Goal: Transaction & Acquisition: Download file/media

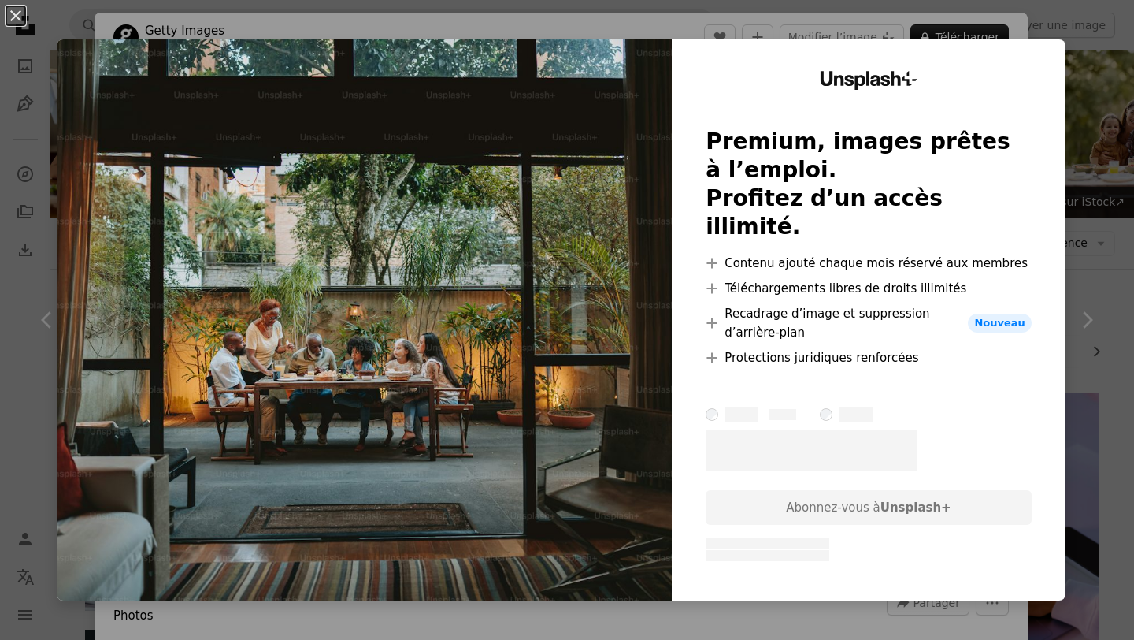
scroll to position [904, 0]
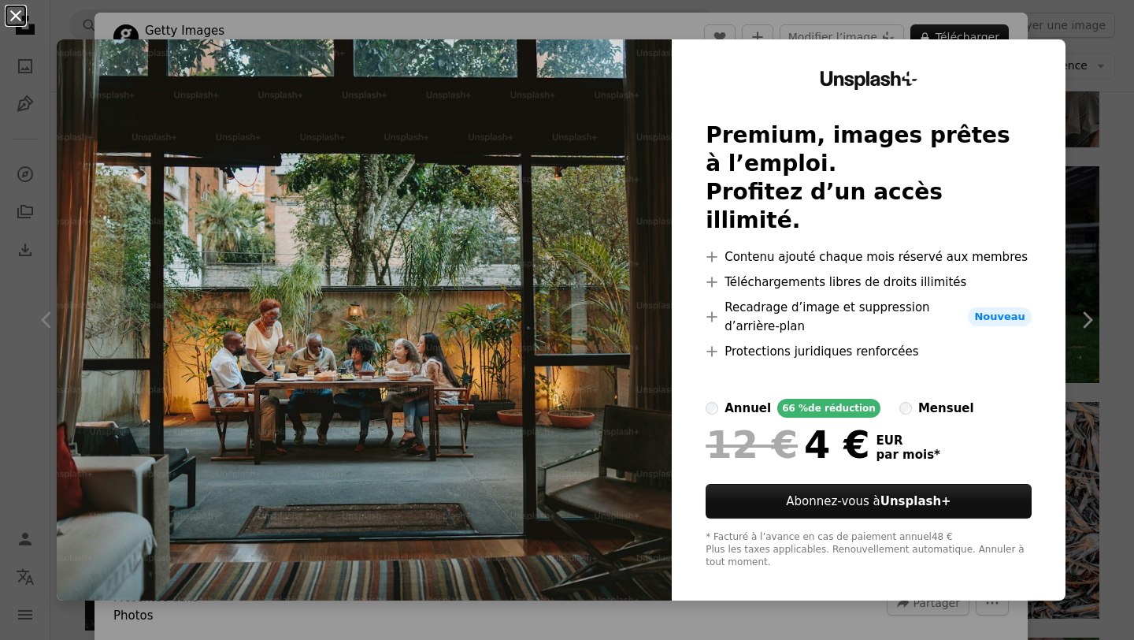
click at [19, 17] on button "An X shape" at bounding box center [15, 15] width 19 height 19
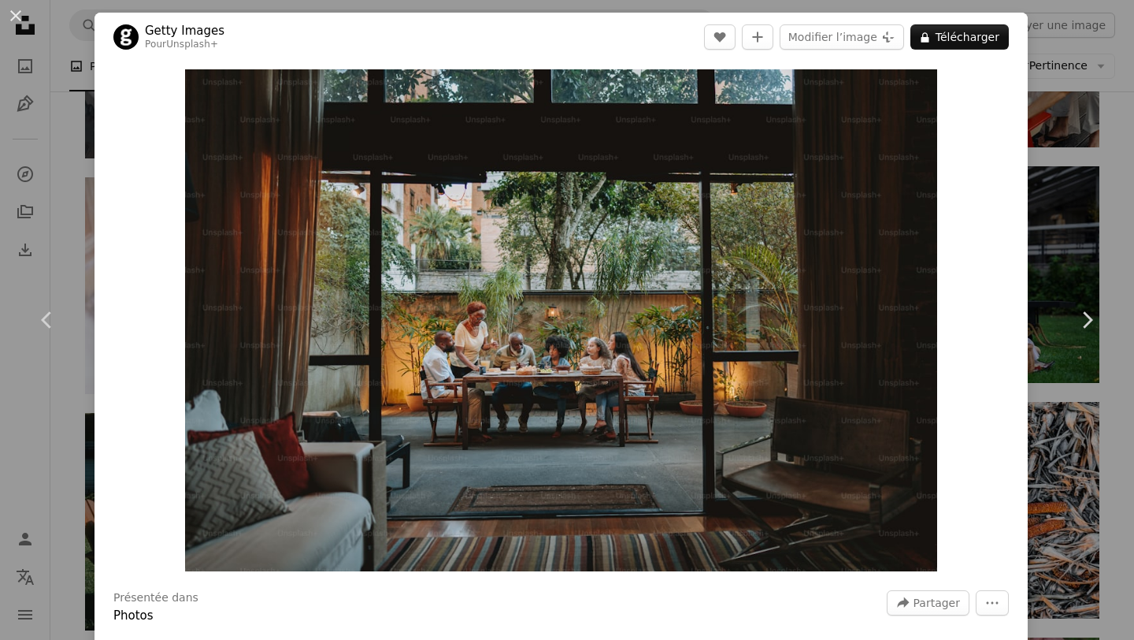
click at [19, 17] on button "An X shape" at bounding box center [15, 15] width 19 height 19
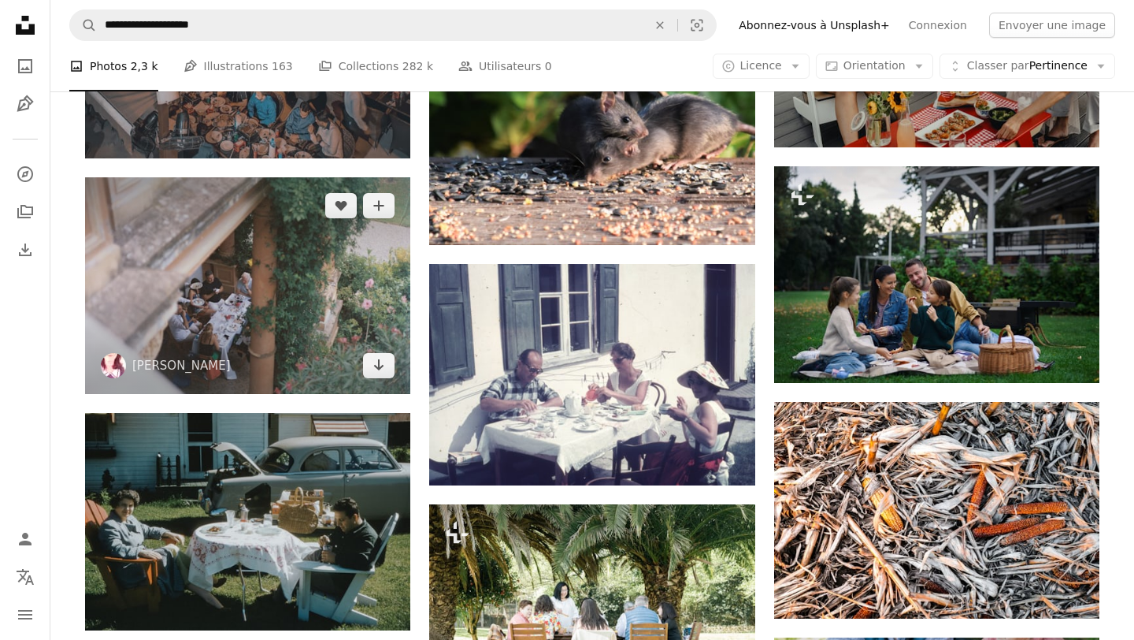
click at [203, 252] on img at bounding box center [247, 285] width 325 height 217
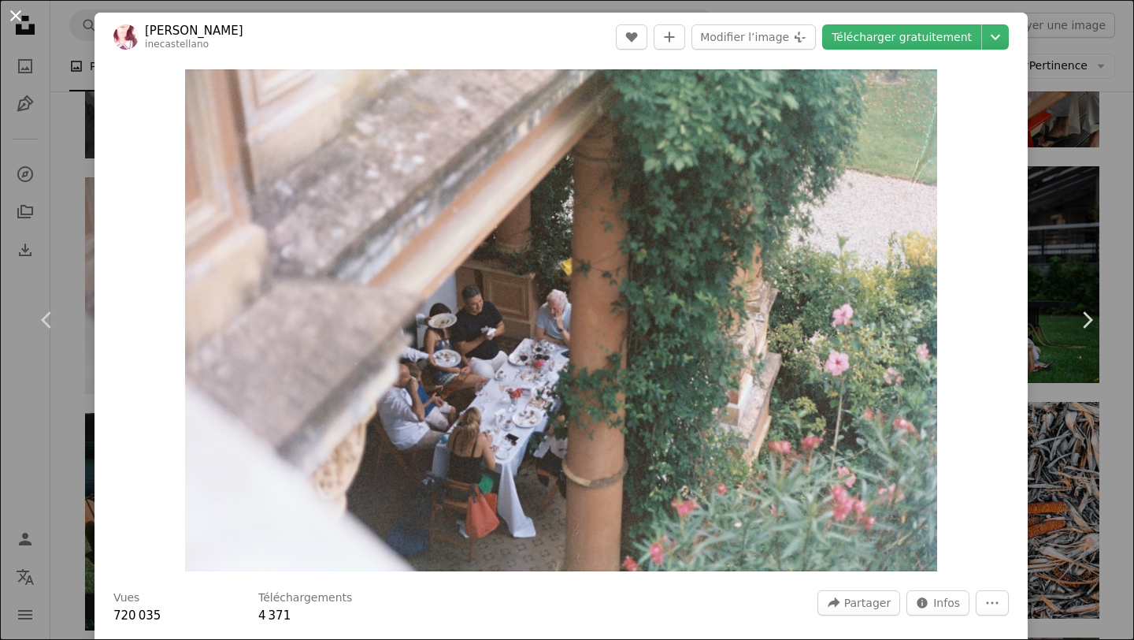
click at [14, 17] on button "An X shape" at bounding box center [15, 15] width 19 height 19
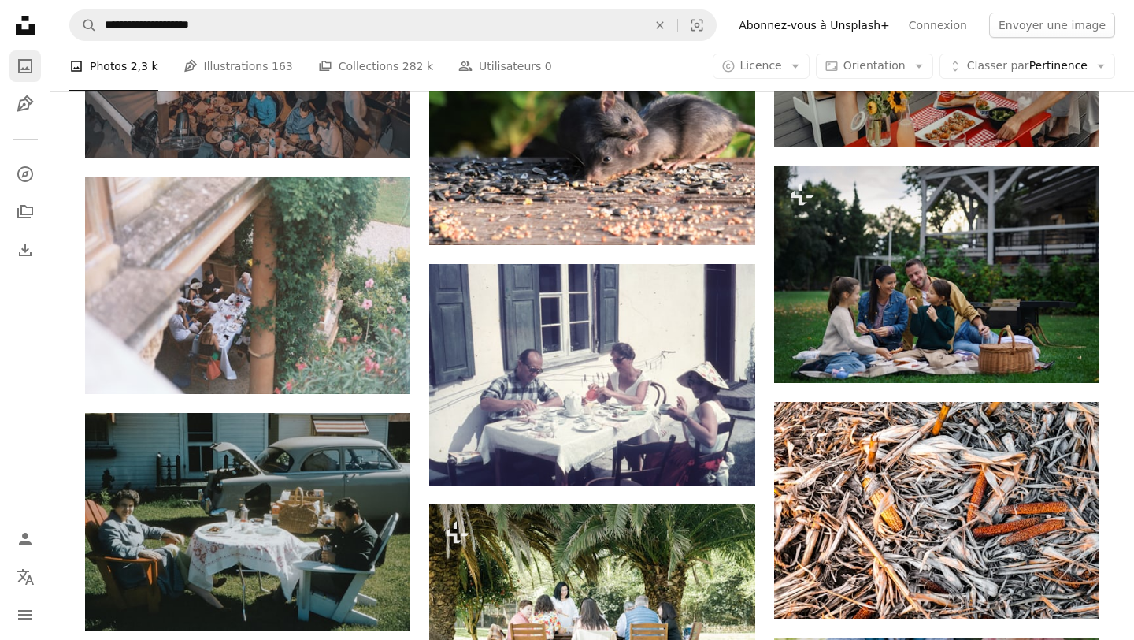
click at [24, 58] on icon "A photo" at bounding box center [25, 66] width 19 height 19
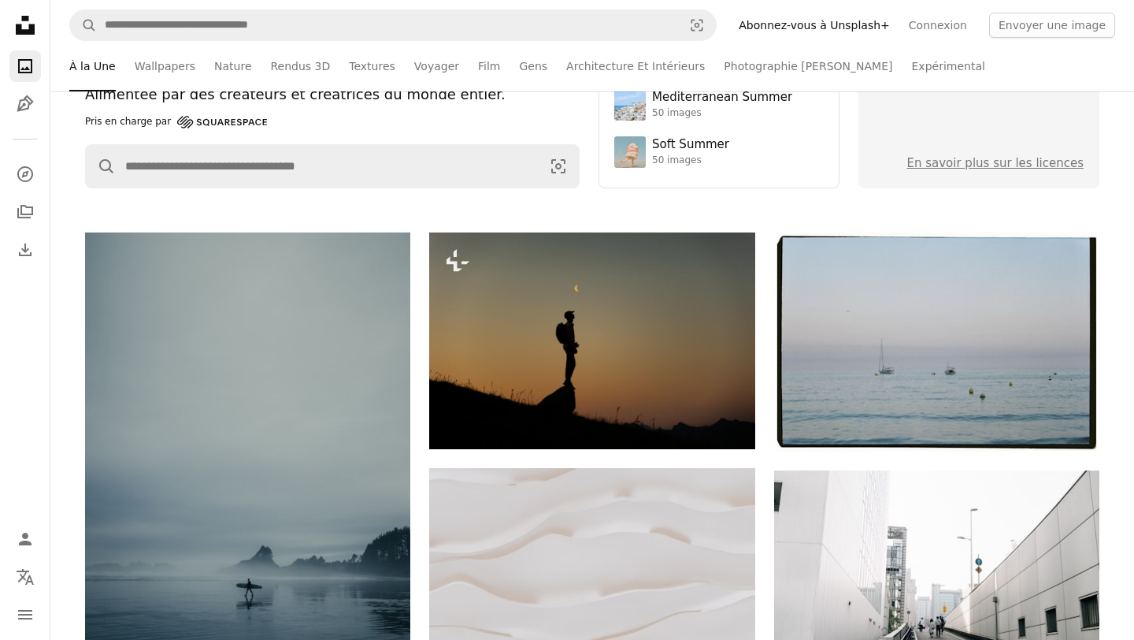
scroll to position [195, 0]
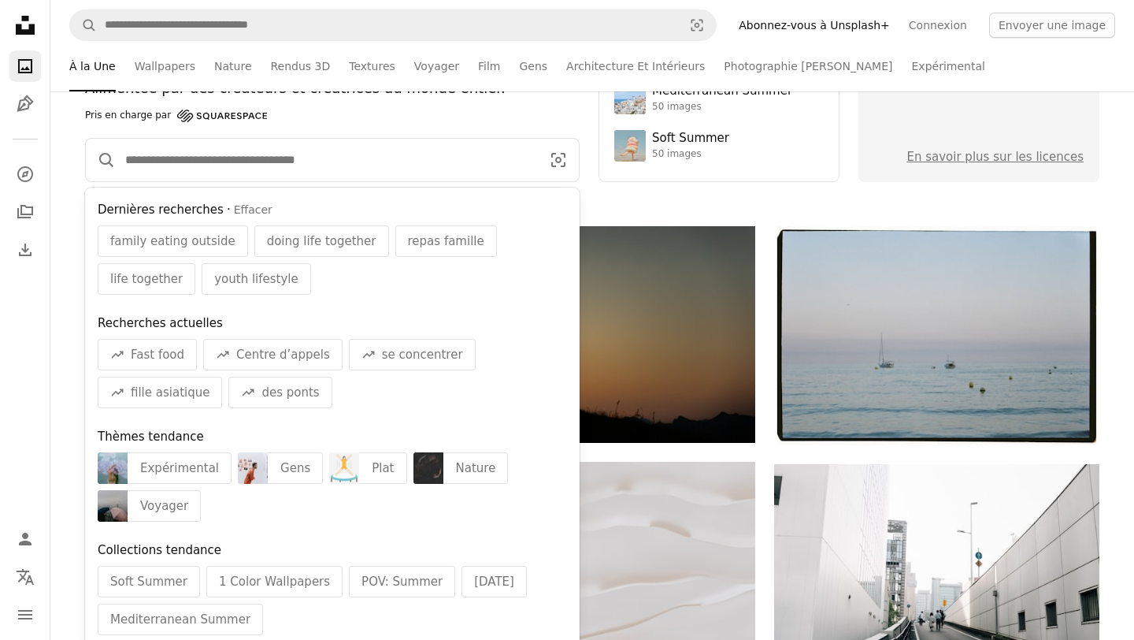
click at [176, 165] on input "Rechercher des visuels sur tout le site" at bounding box center [327, 160] width 422 height 43
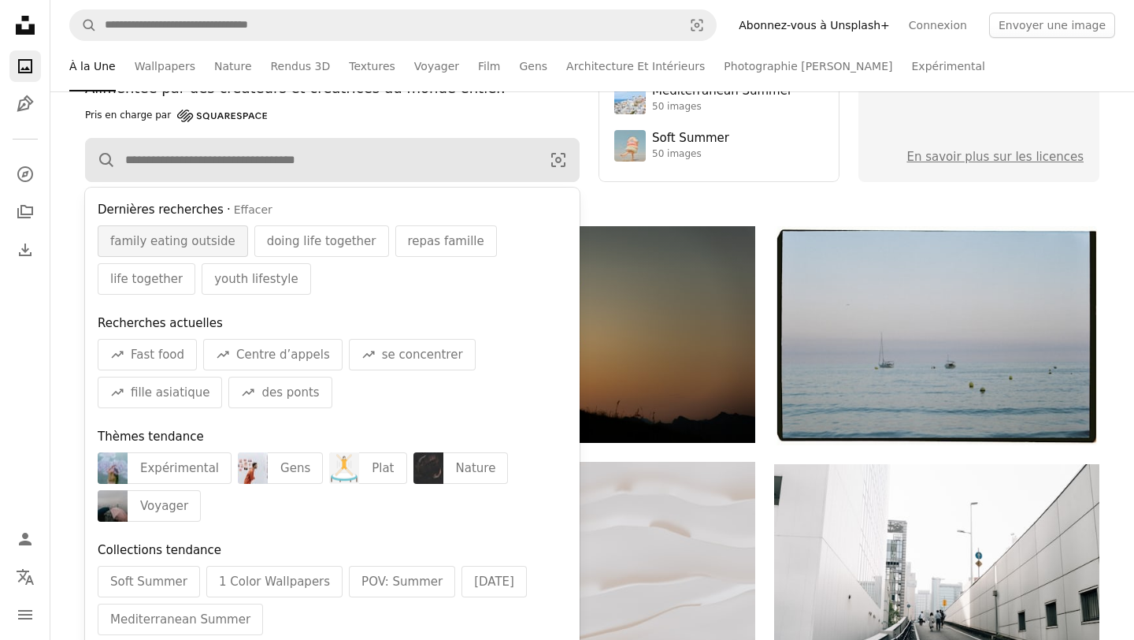
click at [169, 240] on span "family eating outside" at bounding box center [172, 241] width 125 height 19
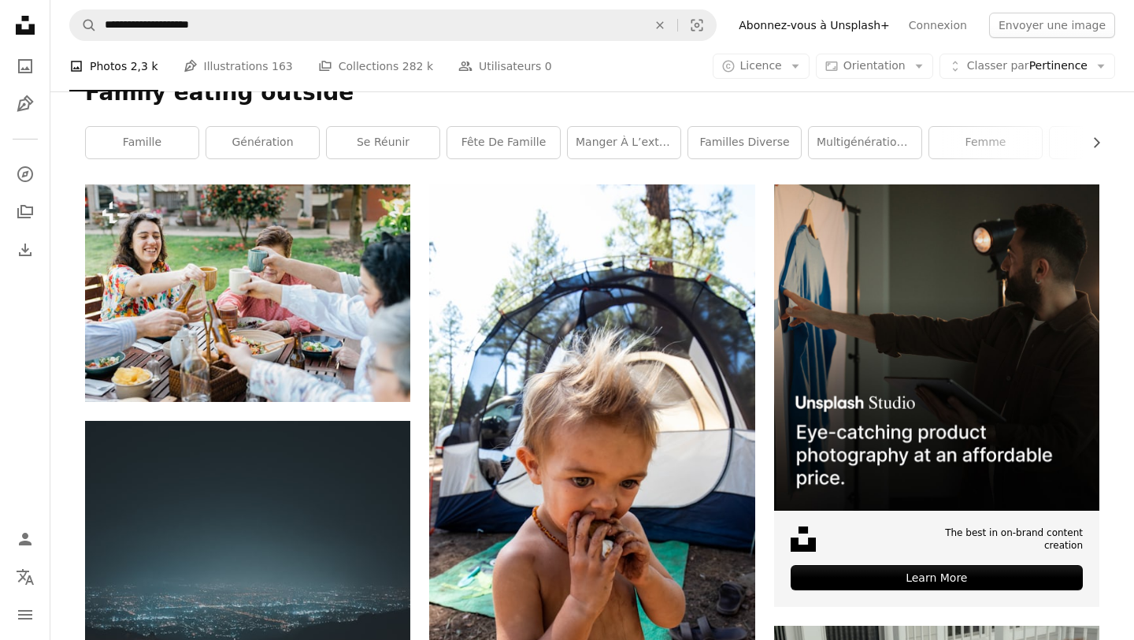
scroll to position [220, 0]
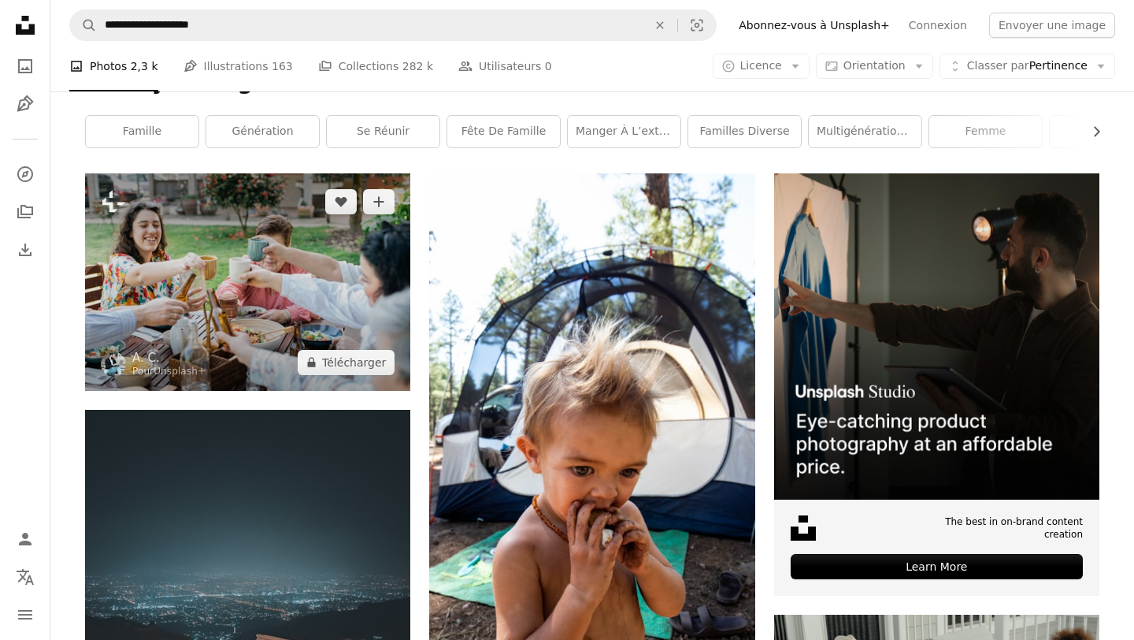
click at [233, 291] on img at bounding box center [247, 281] width 325 height 217
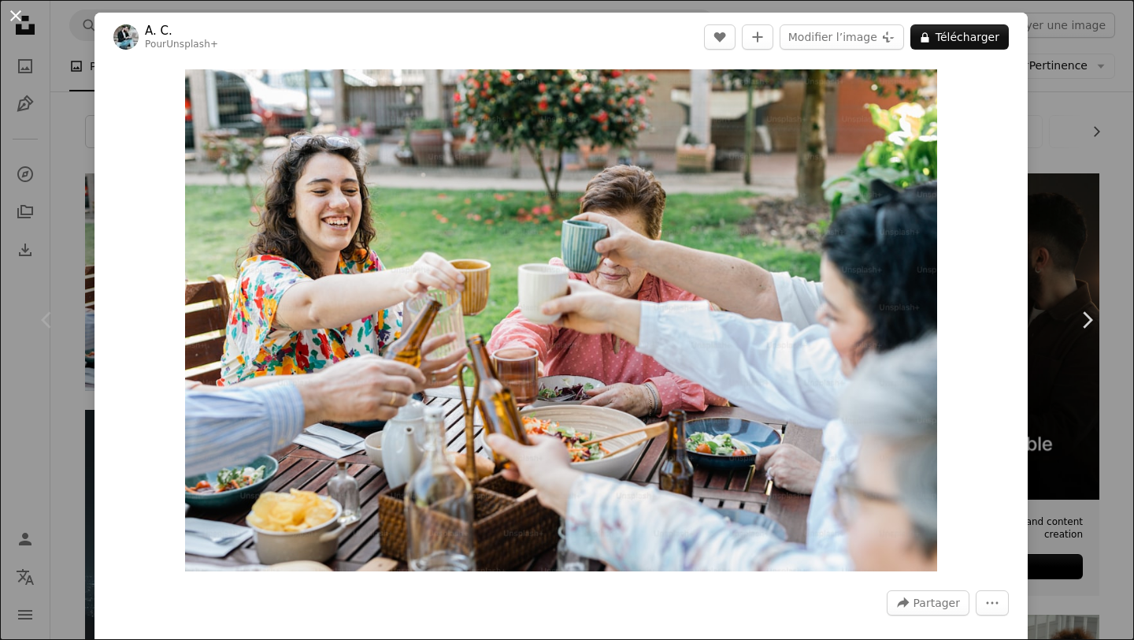
click at [14, 21] on button "An X shape" at bounding box center [15, 15] width 19 height 19
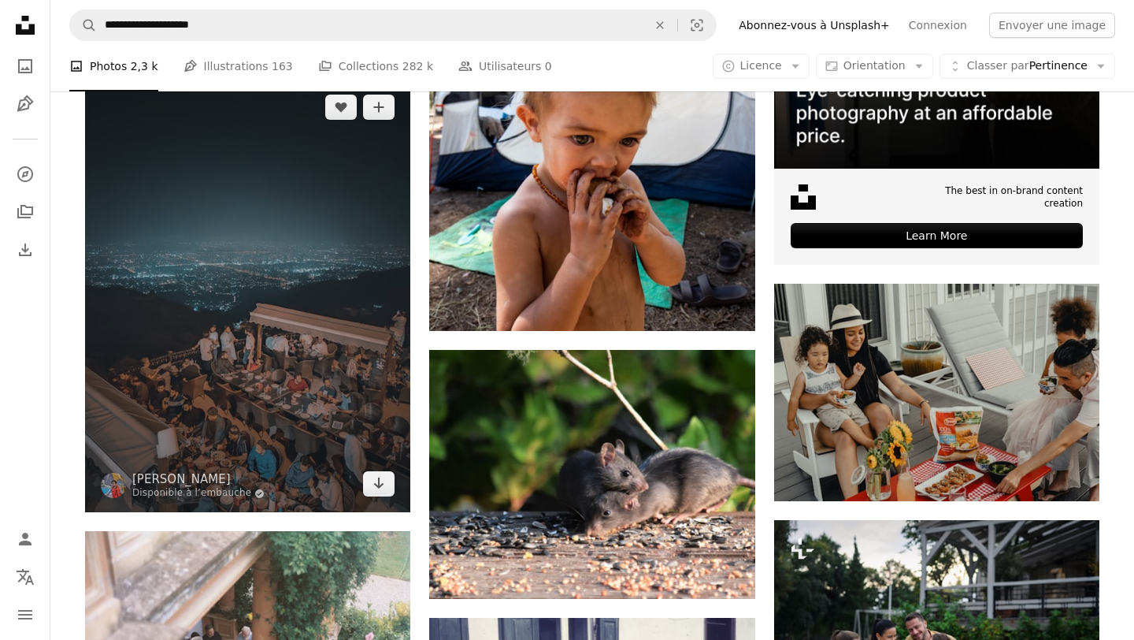
scroll to position [554, 0]
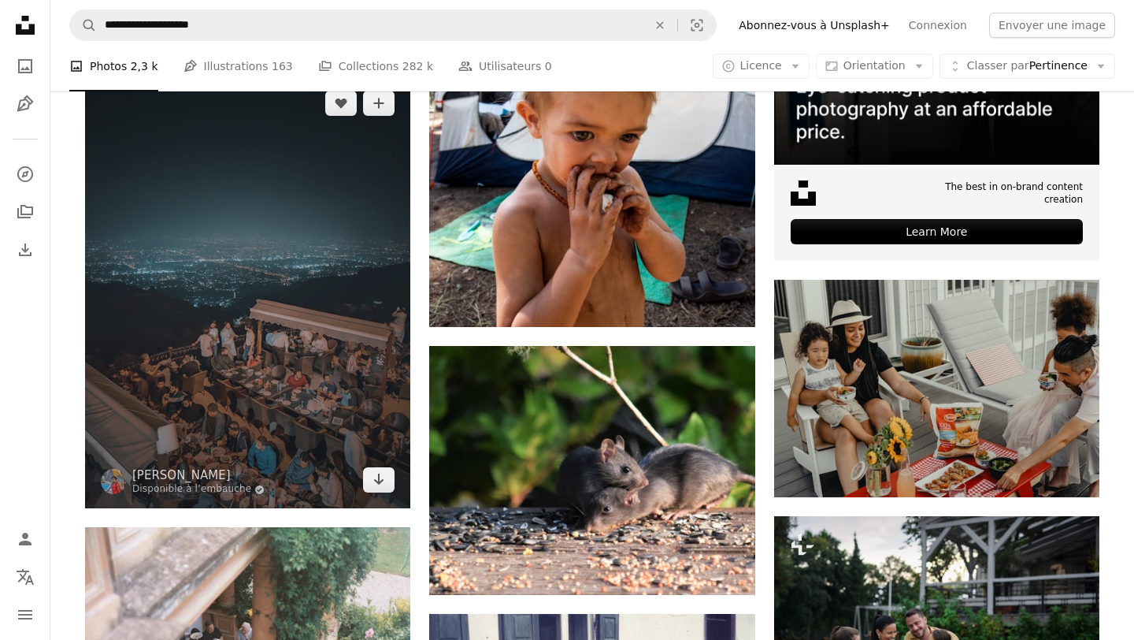
click at [181, 347] on img at bounding box center [247, 292] width 325 height 434
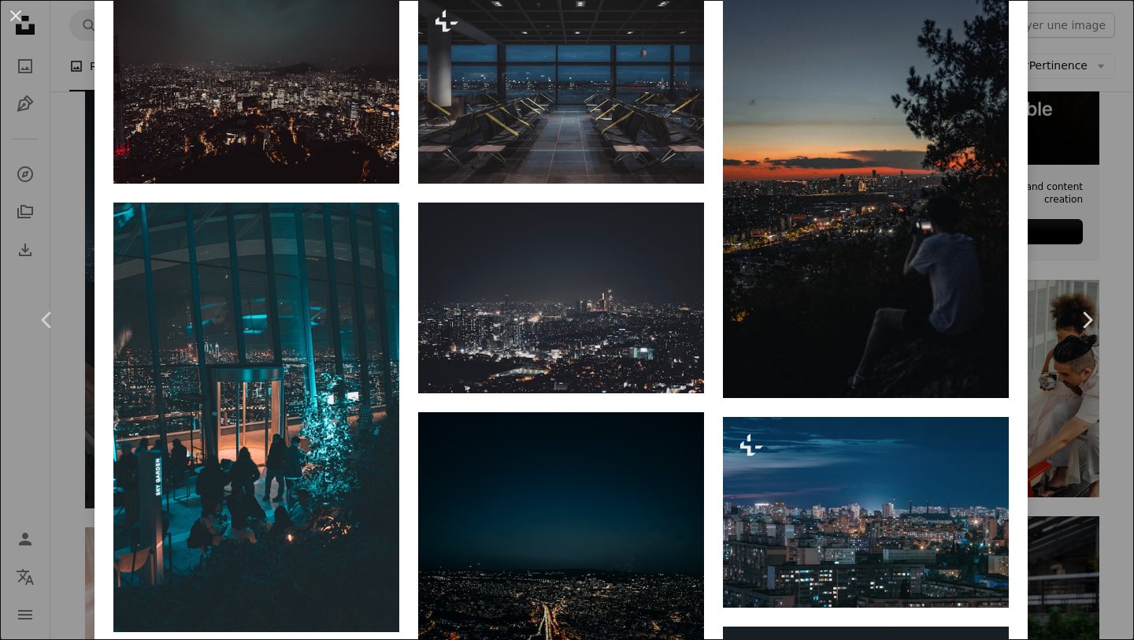
scroll to position [2093, 0]
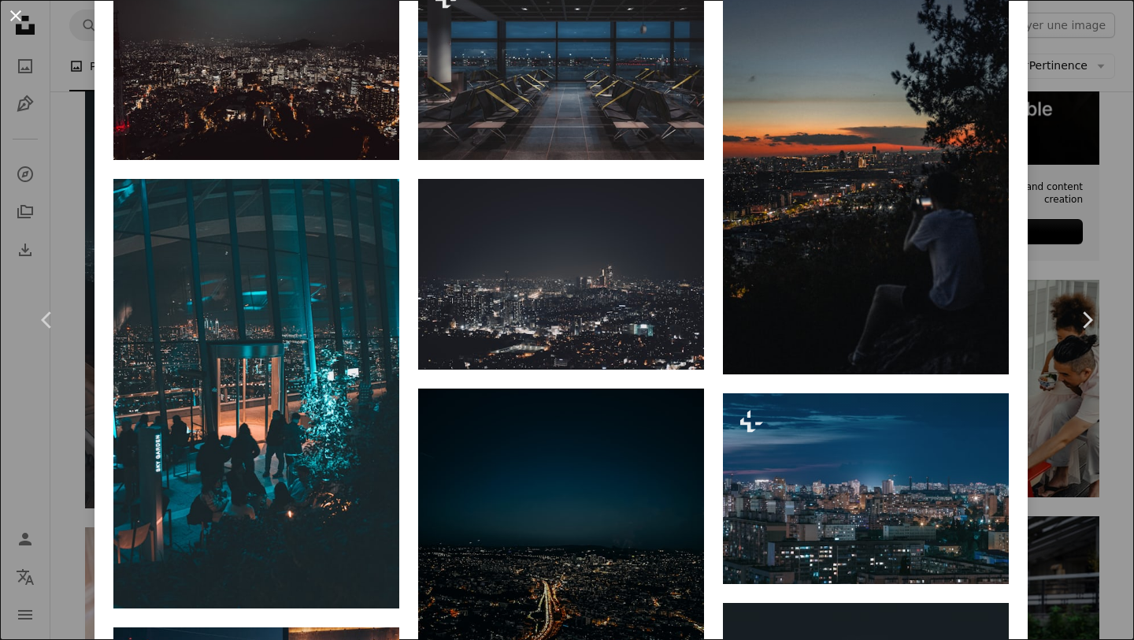
click at [18, 17] on button "An X shape" at bounding box center [15, 15] width 19 height 19
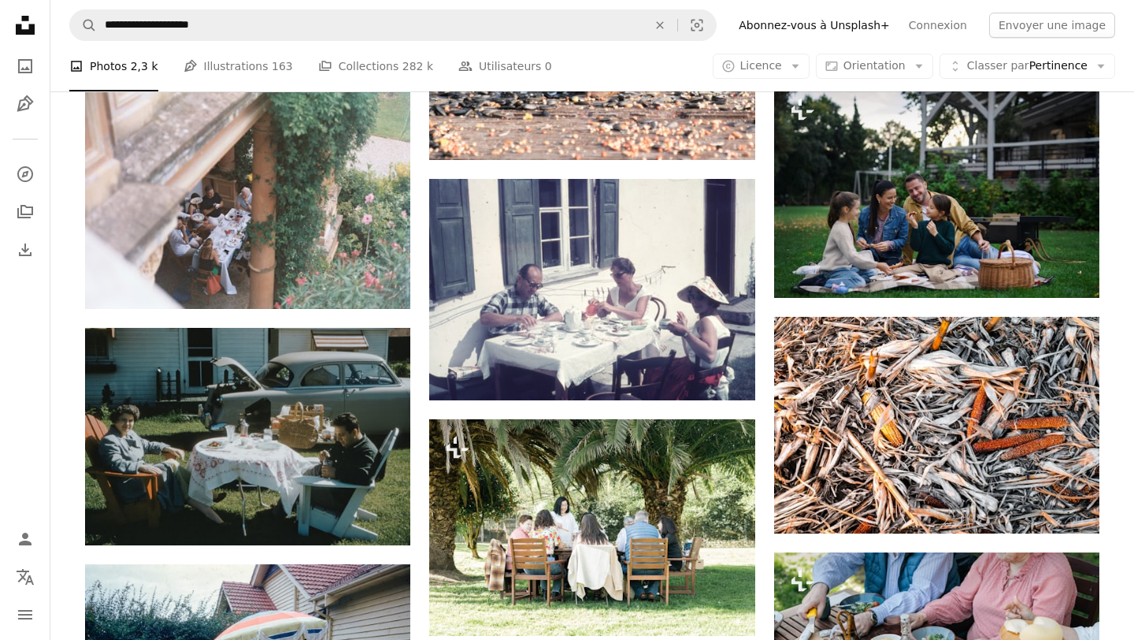
scroll to position [1075, 0]
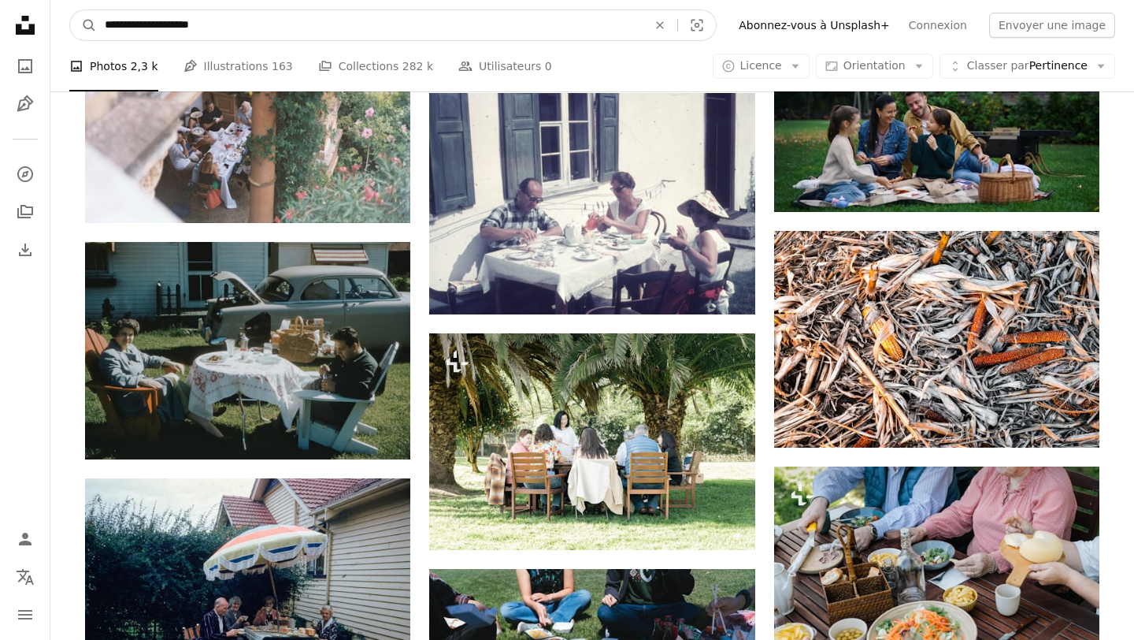
drag, startPoint x: 249, startPoint y: 32, endPoint x: 26, endPoint y: 27, distance: 222.9
type input "**********"
click button "A magnifying glass" at bounding box center [83, 25] width 27 height 30
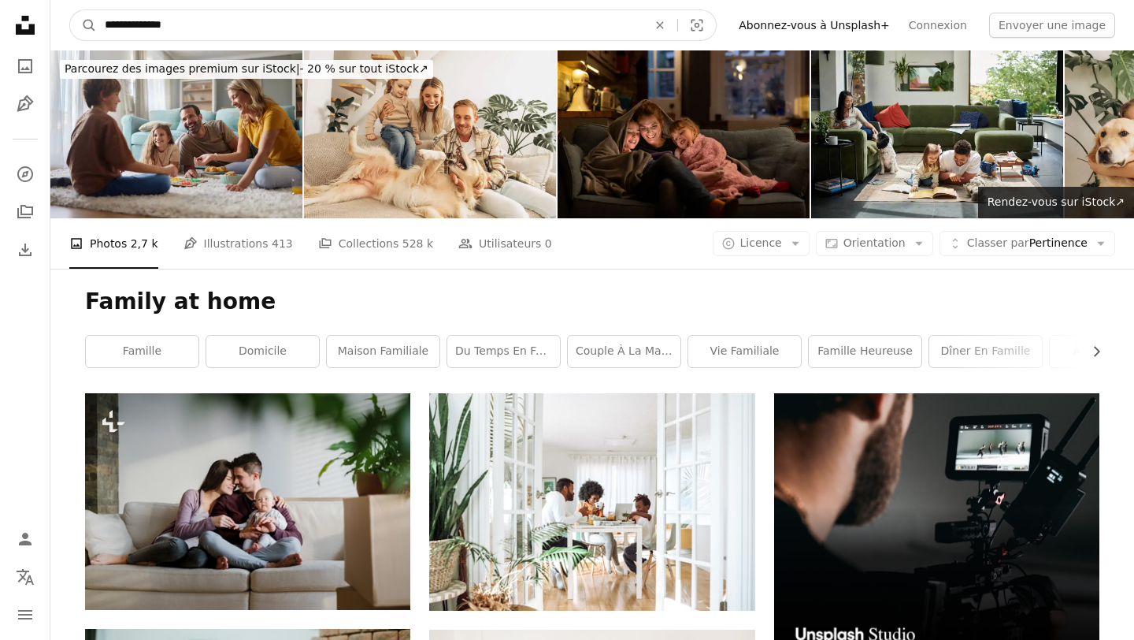
click at [108, 25] on input "**********" at bounding box center [370, 25] width 546 height 30
type input "**********"
click button "A magnifying glass" at bounding box center [83, 25] width 27 height 30
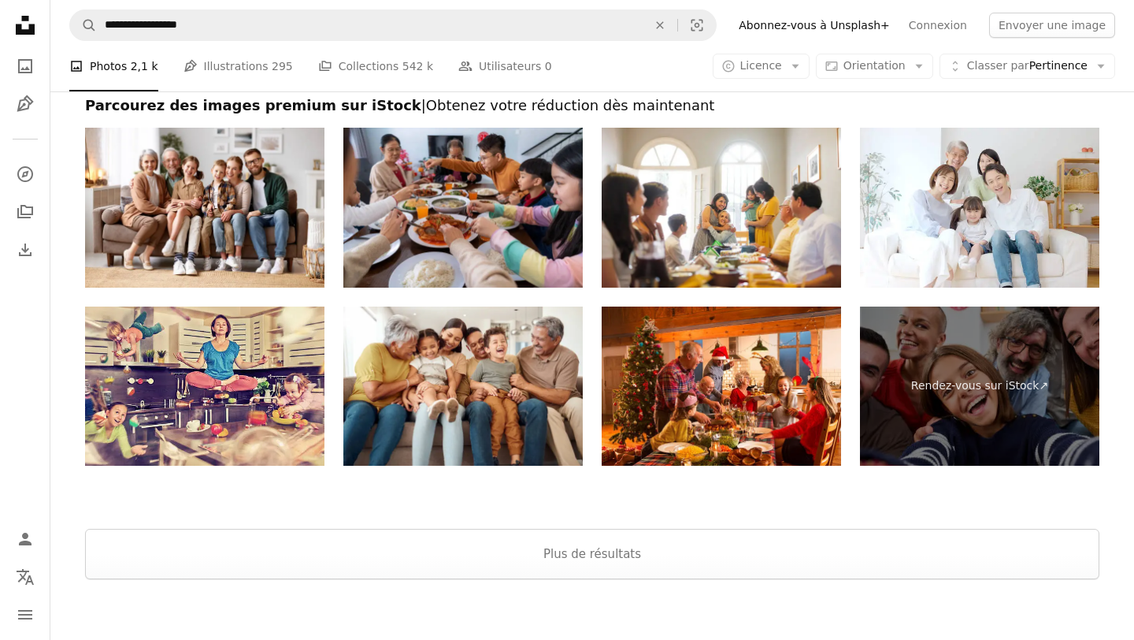
scroll to position [2833, 0]
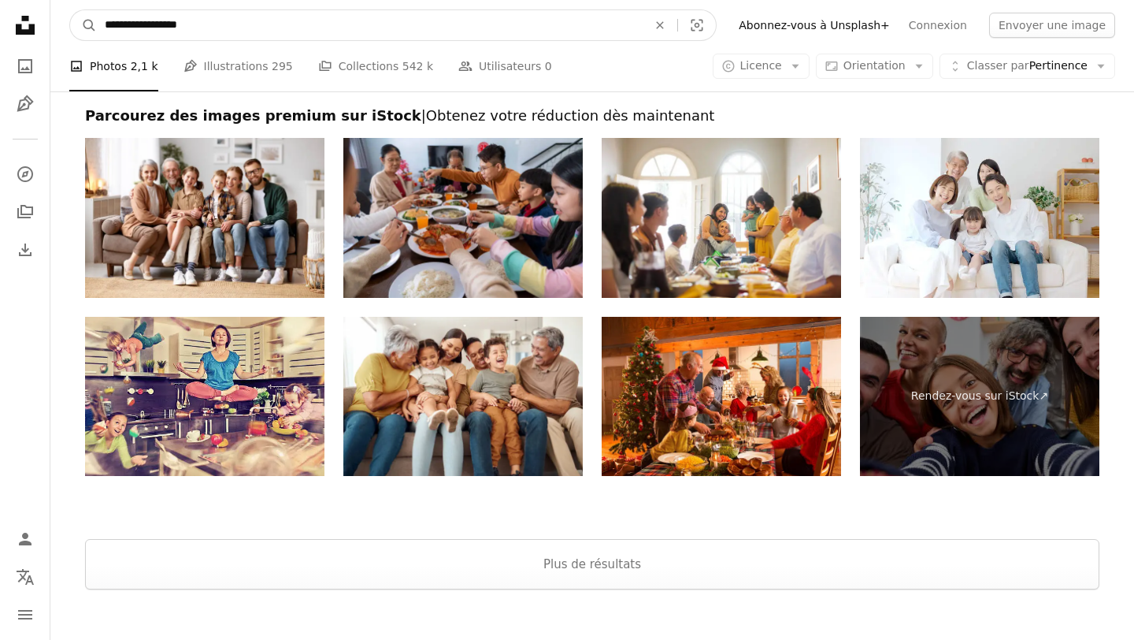
click at [296, 28] on input "**********" at bounding box center [370, 25] width 546 height 30
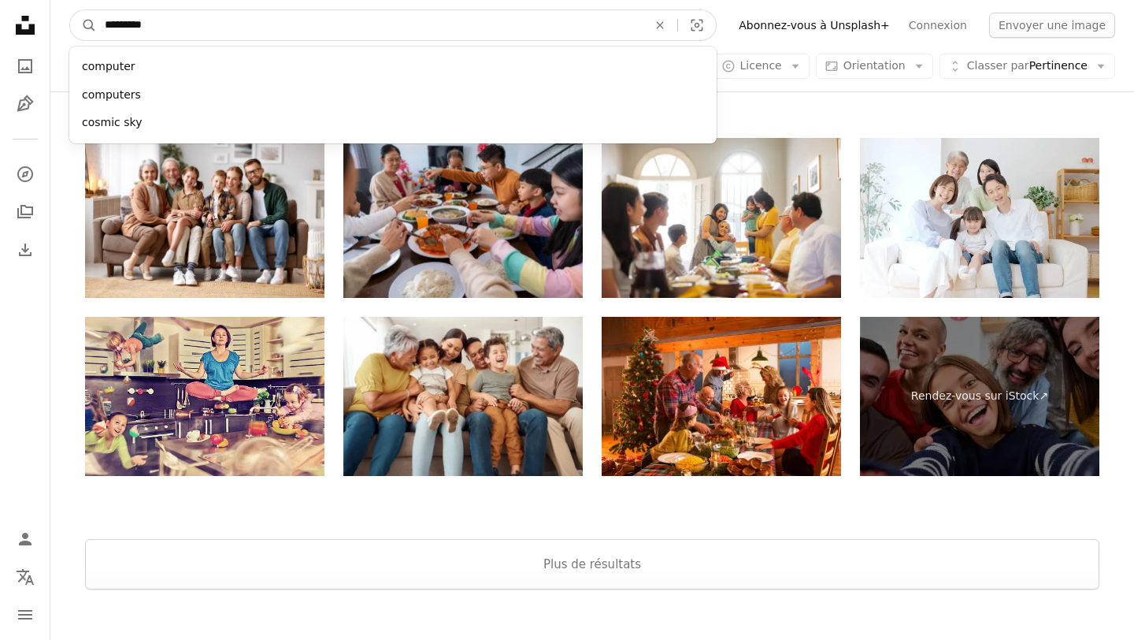
type input "**********"
click button "A magnifying glass" at bounding box center [83, 25] width 27 height 30
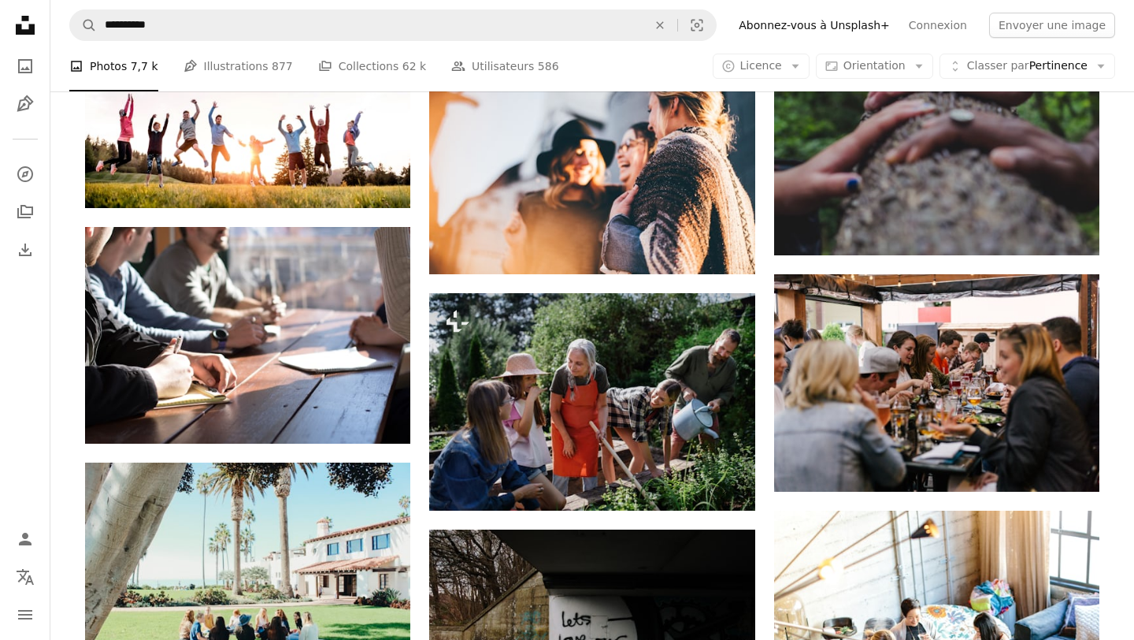
scroll to position [1137, 0]
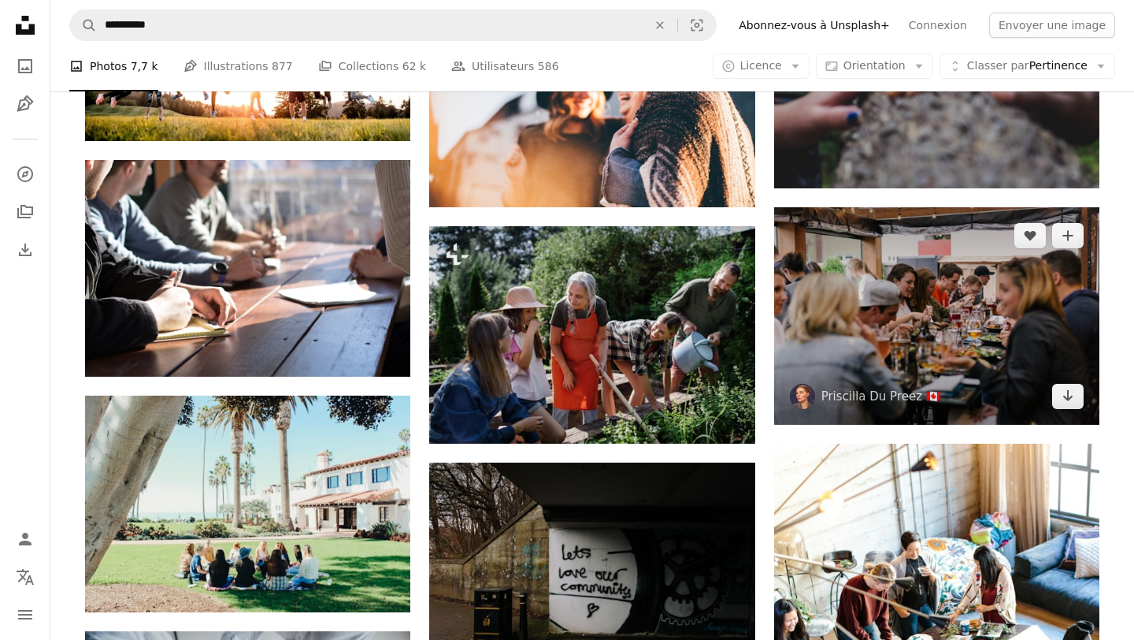
click at [898, 295] on img at bounding box center [936, 315] width 325 height 217
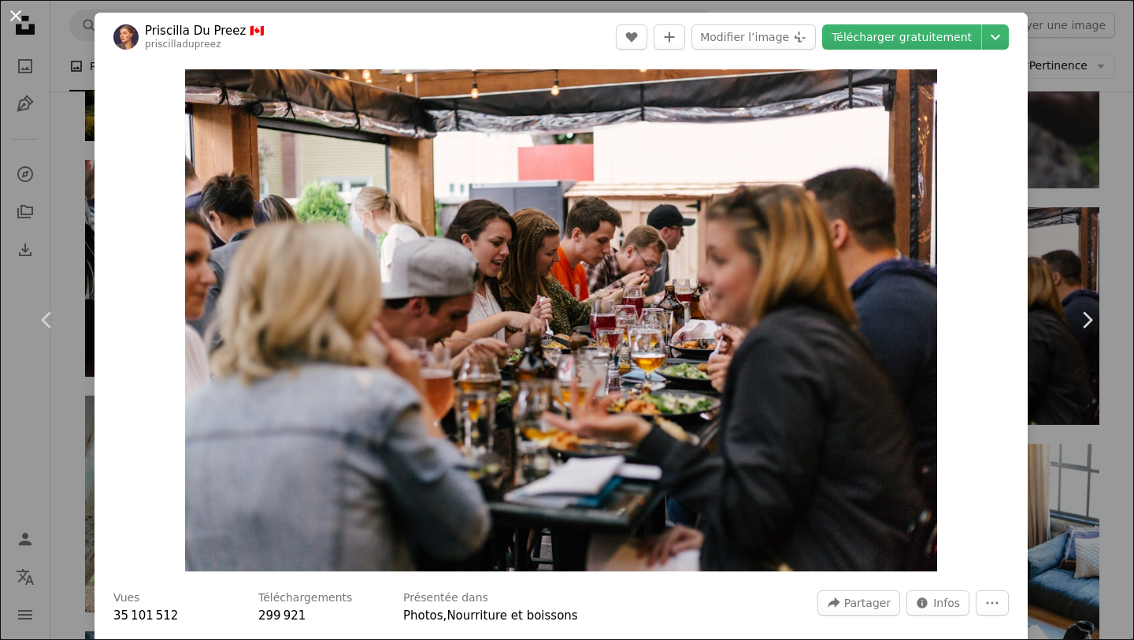
click at [11, 17] on button "An X shape" at bounding box center [15, 15] width 19 height 19
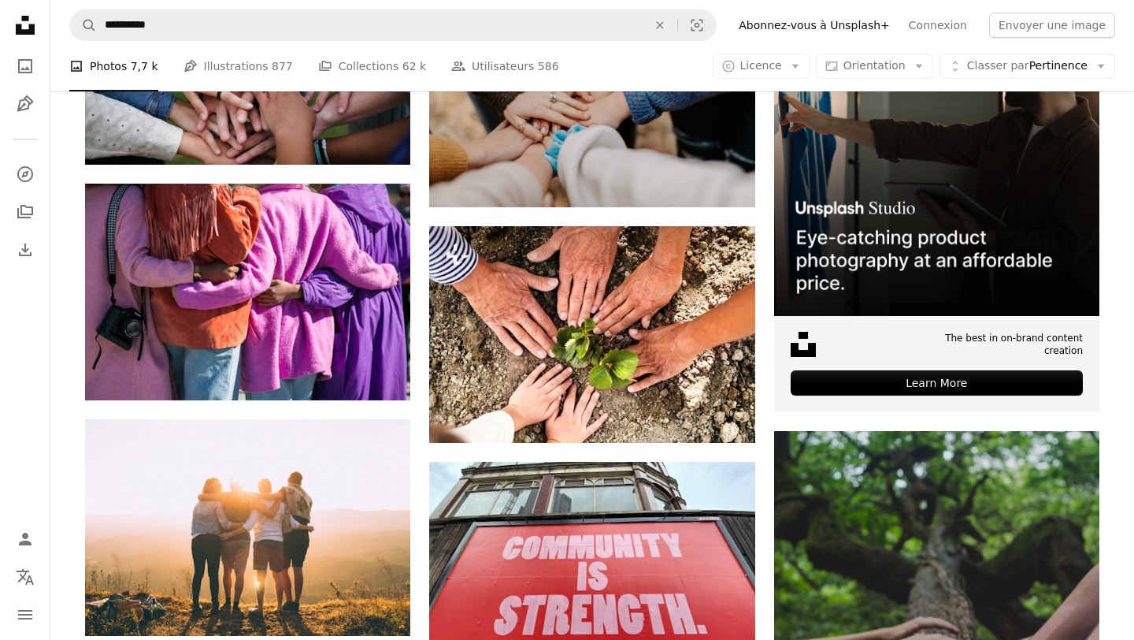
scroll to position [384, 0]
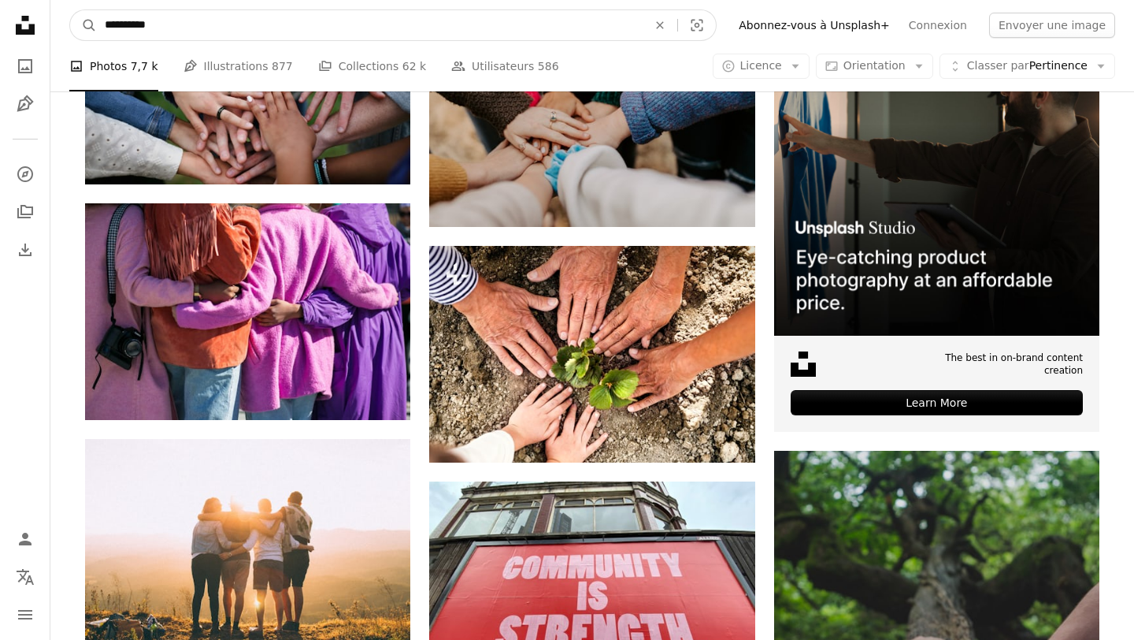
click at [245, 24] on input "**********" at bounding box center [370, 25] width 546 height 30
type input "**********"
click button "A magnifying glass" at bounding box center [83, 25] width 27 height 30
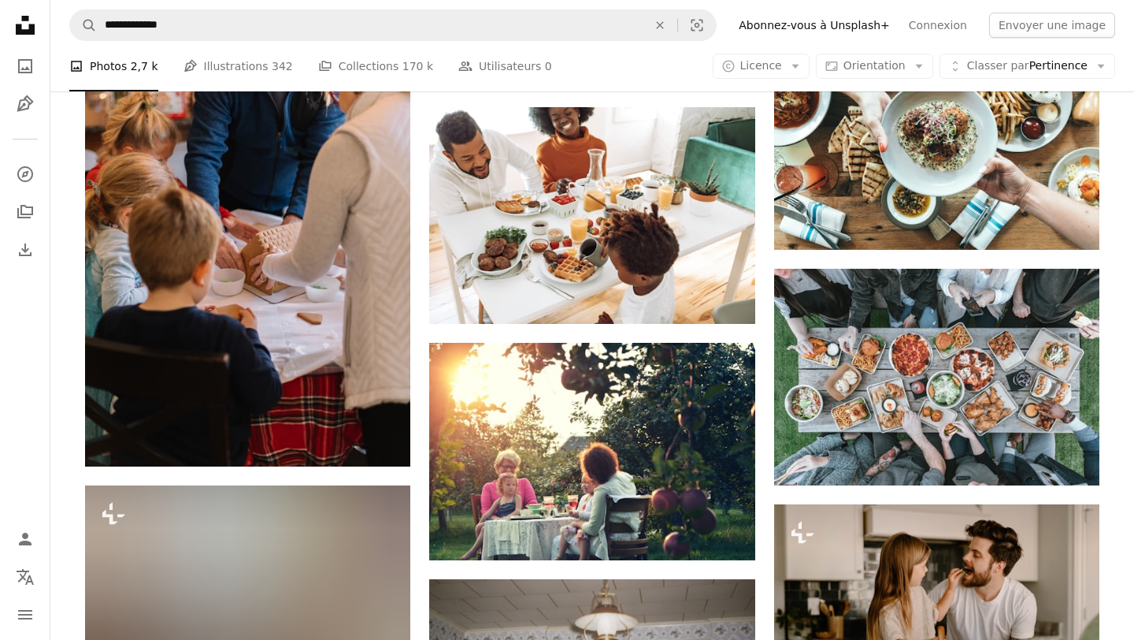
scroll to position [1308, 0]
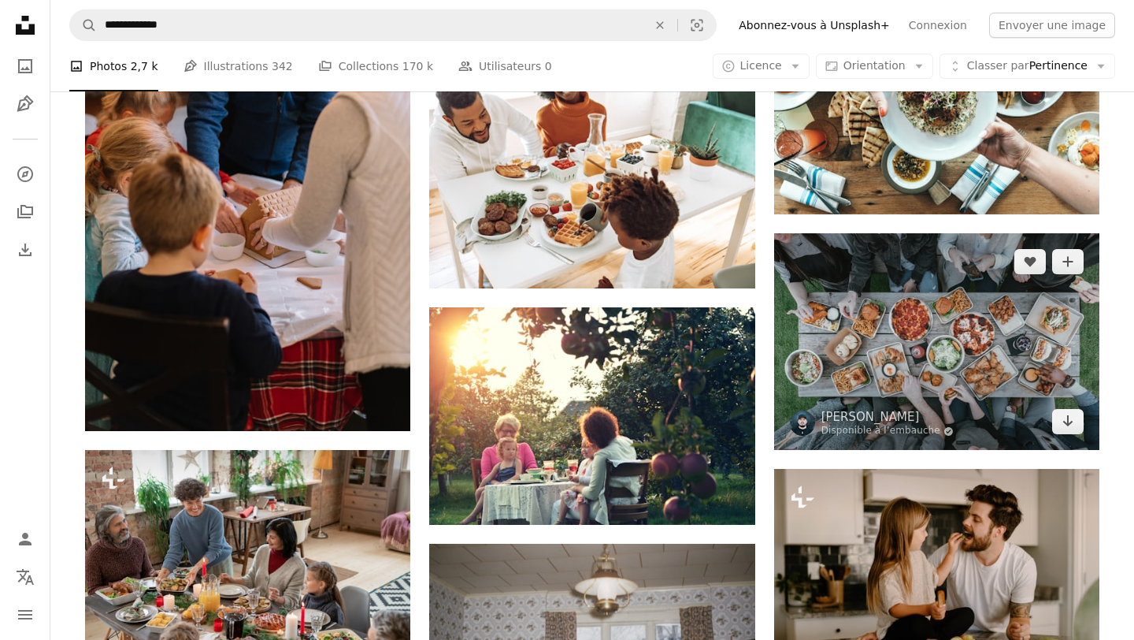
click at [891, 339] on img at bounding box center [936, 341] width 325 height 217
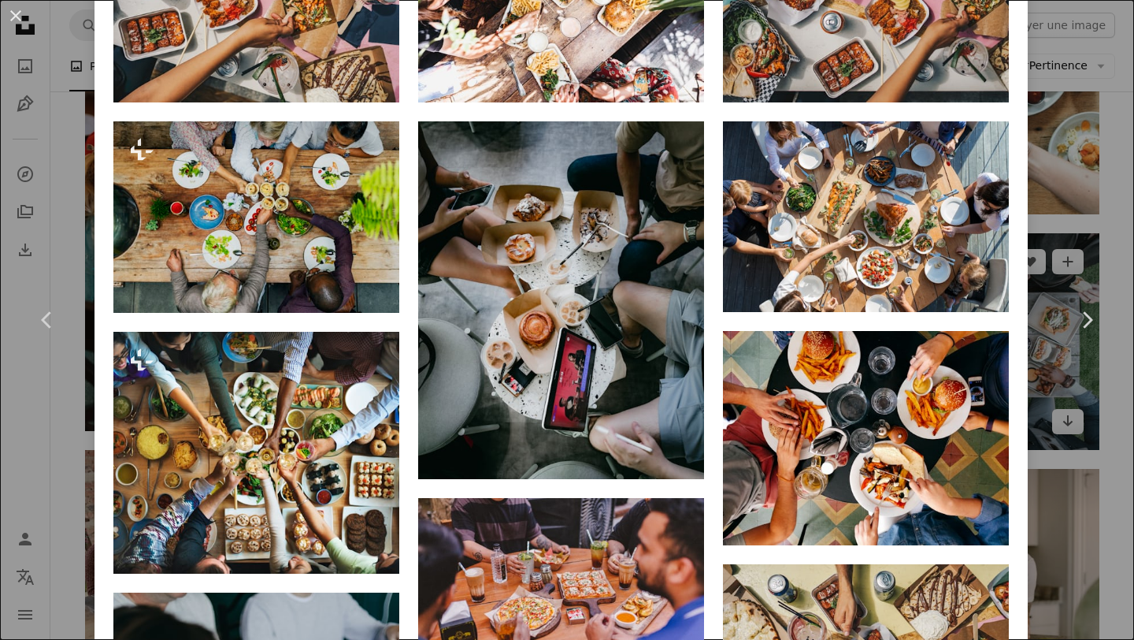
scroll to position [1253, 0]
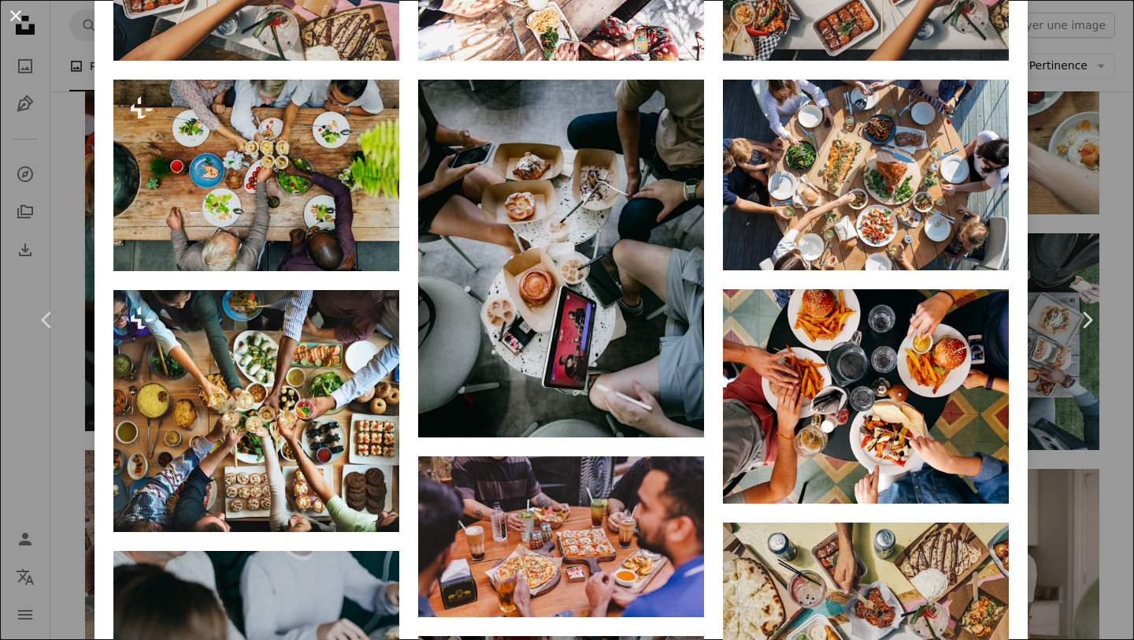
click at [17, 20] on button "An X shape" at bounding box center [15, 15] width 19 height 19
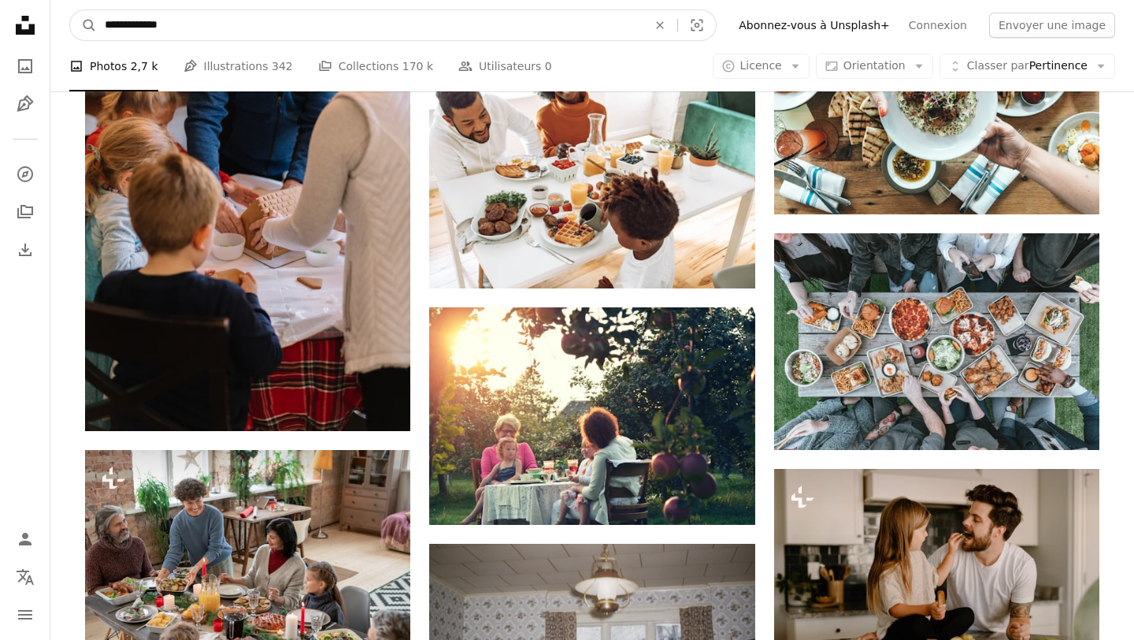
click at [235, 33] on input "**********" at bounding box center [370, 25] width 546 height 30
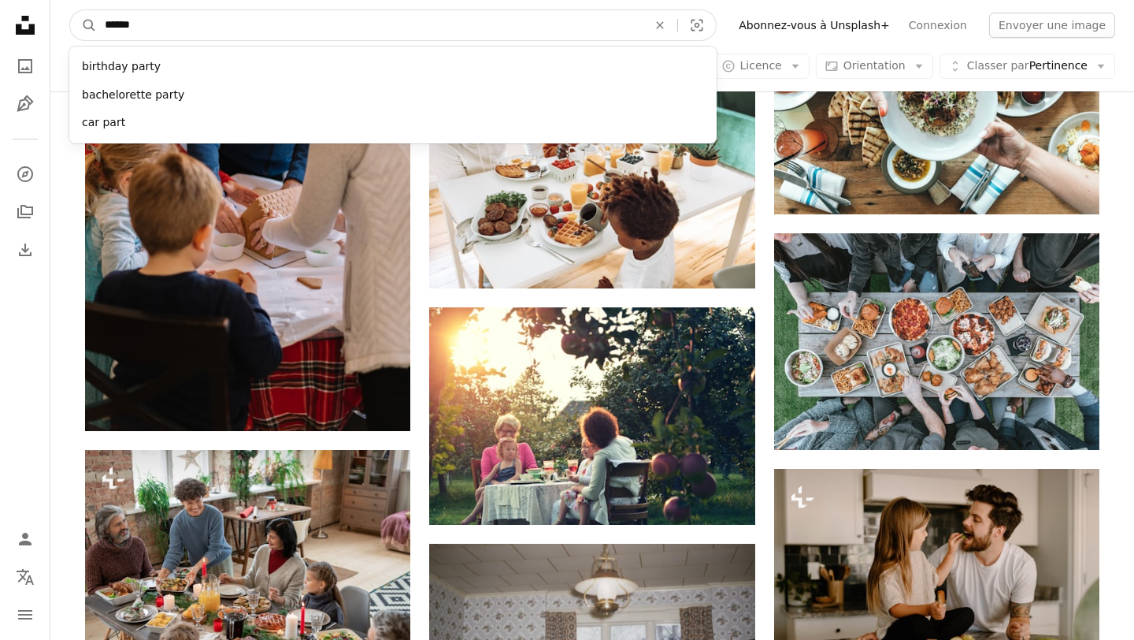
type input "*******"
click button "A magnifying glass" at bounding box center [83, 25] width 27 height 30
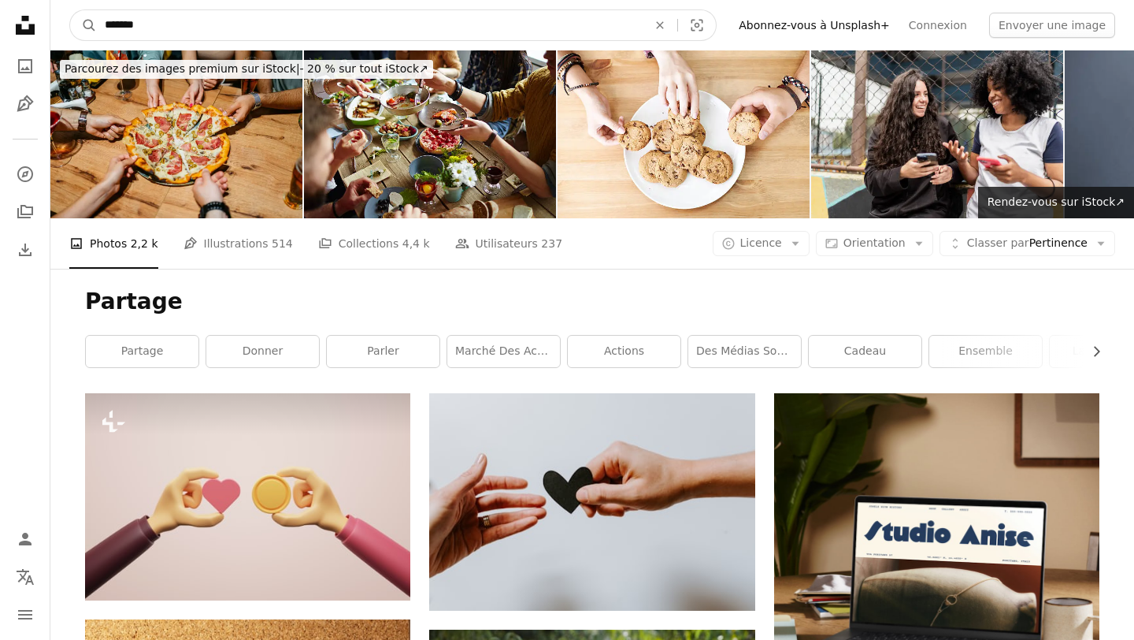
click at [199, 22] on input "*******" at bounding box center [370, 25] width 546 height 30
type input "**********"
click button "A magnifying glass" at bounding box center [83, 25] width 27 height 30
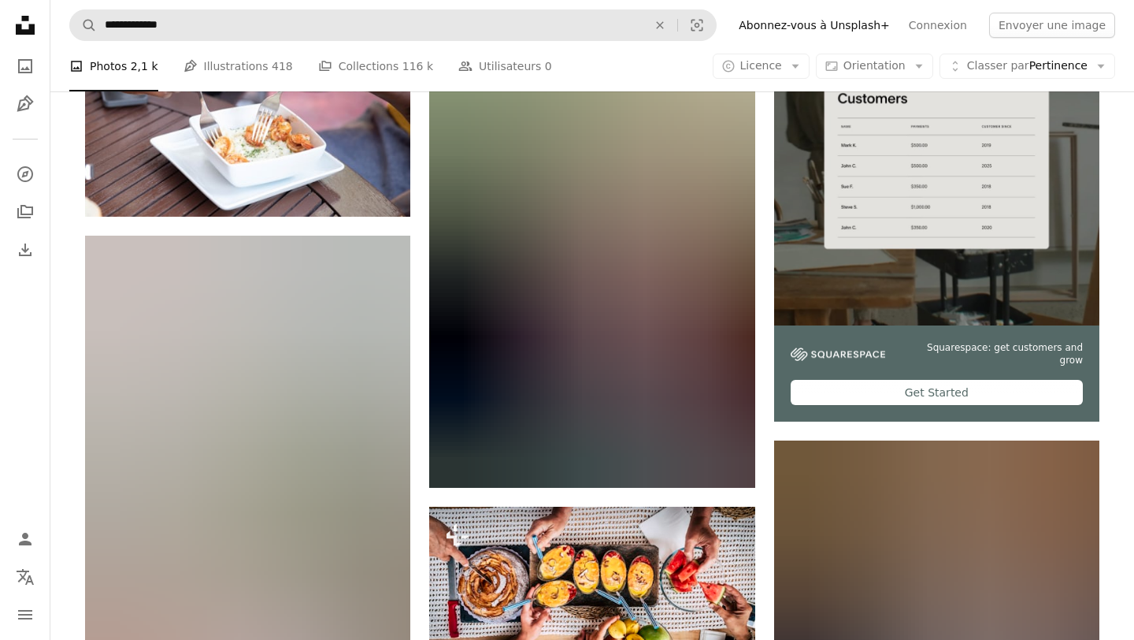
scroll to position [383, 0]
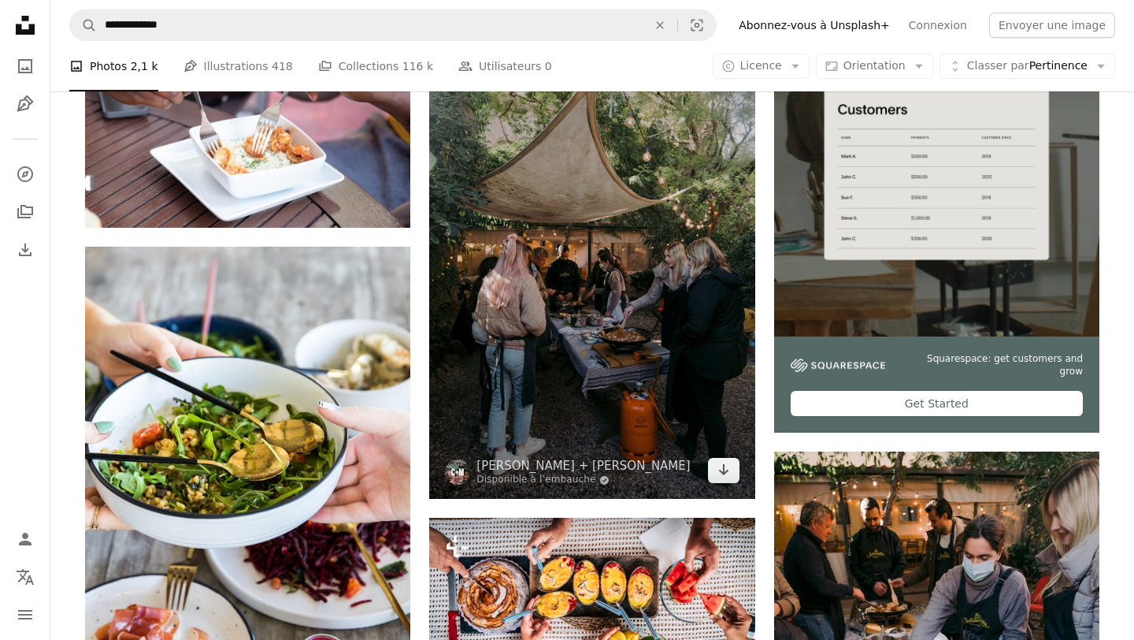
click at [626, 173] on img at bounding box center [591, 254] width 325 height 488
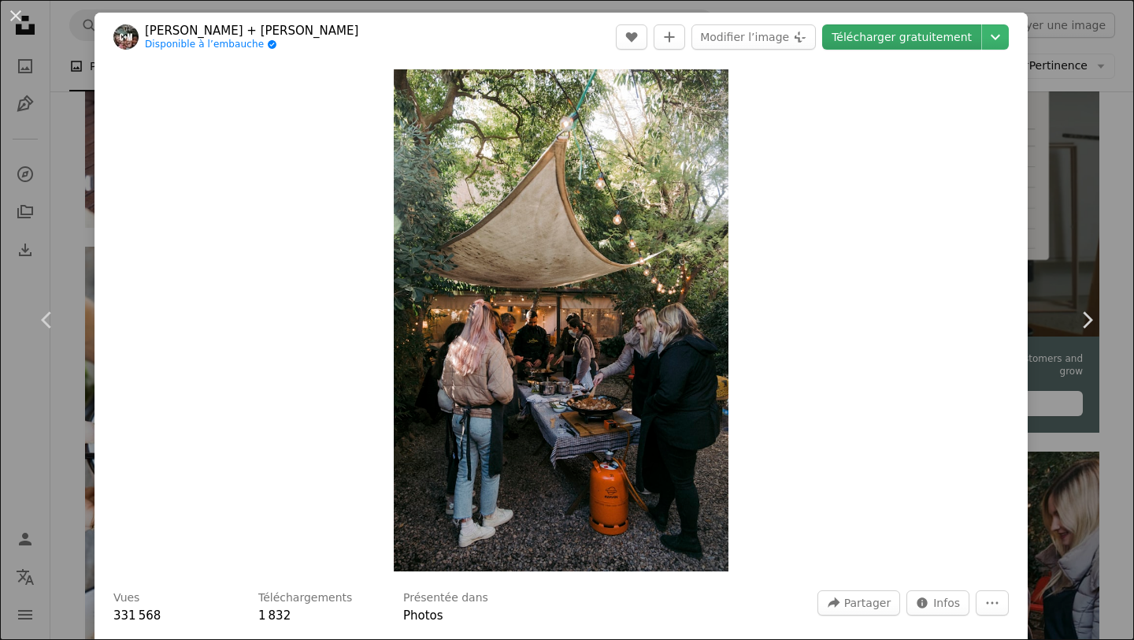
click at [907, 35] on link "Télécharger gratuitement" at bounding box center [901, 36] width 159 height 25
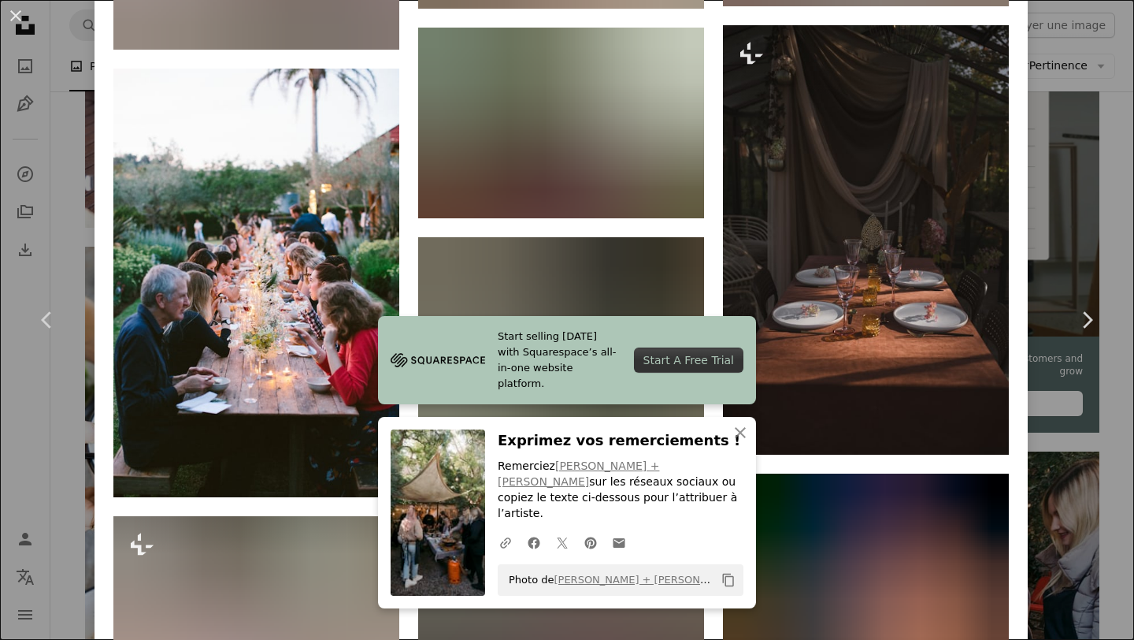
scroll to position [2460, 0]
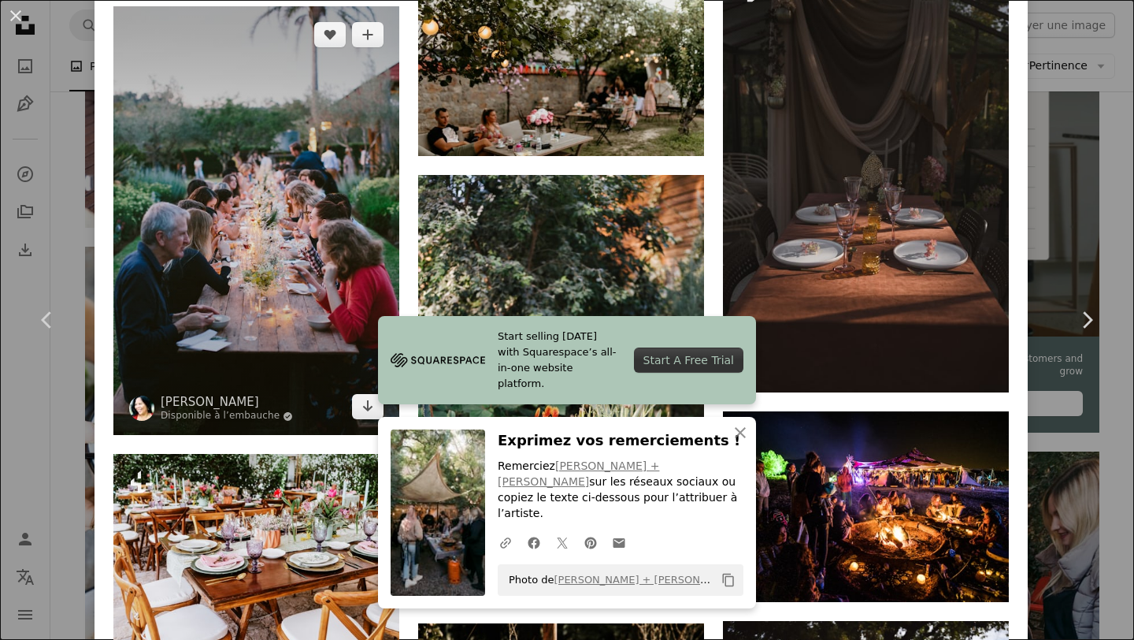
click at [245, 219] on img at bounding box center [256, 220] width 286 height 429
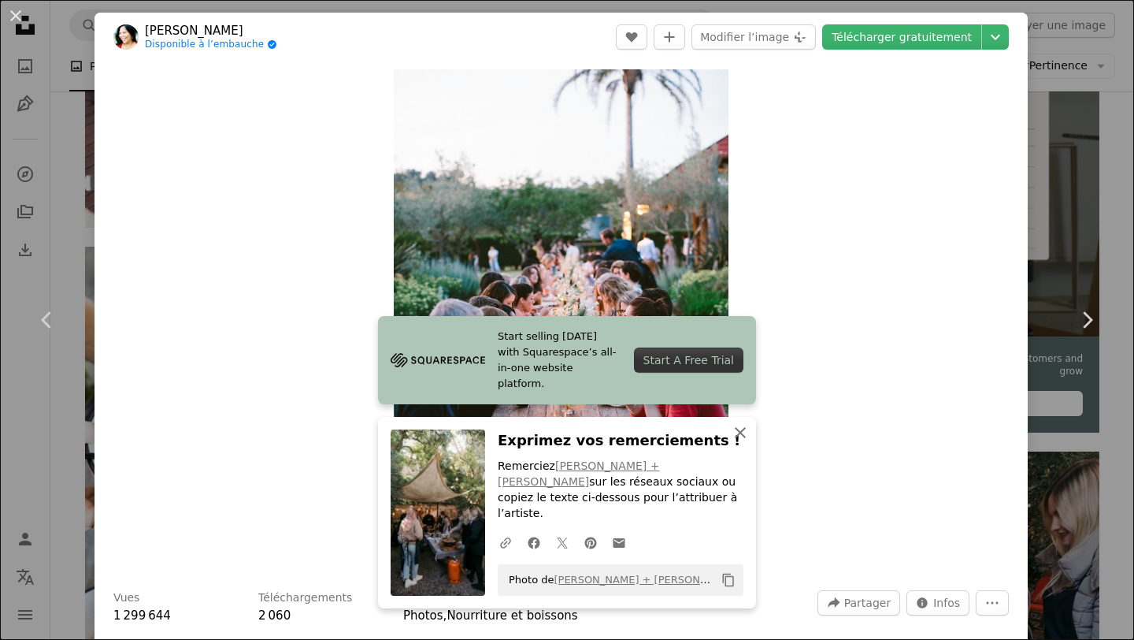
click at [743, 442] on icon "An X shape" at bounding box center [740, 432] width 19 height 19
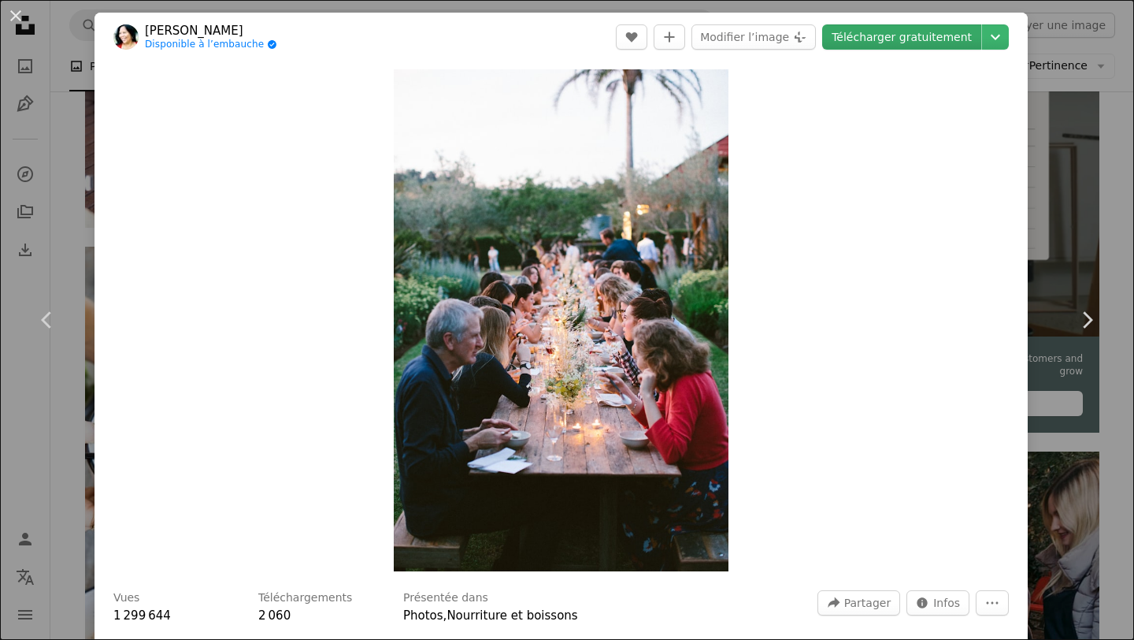
click at [962, 32] on link "Télécharger gratuitement" at bounding box center [901, 36] width 159 height 25
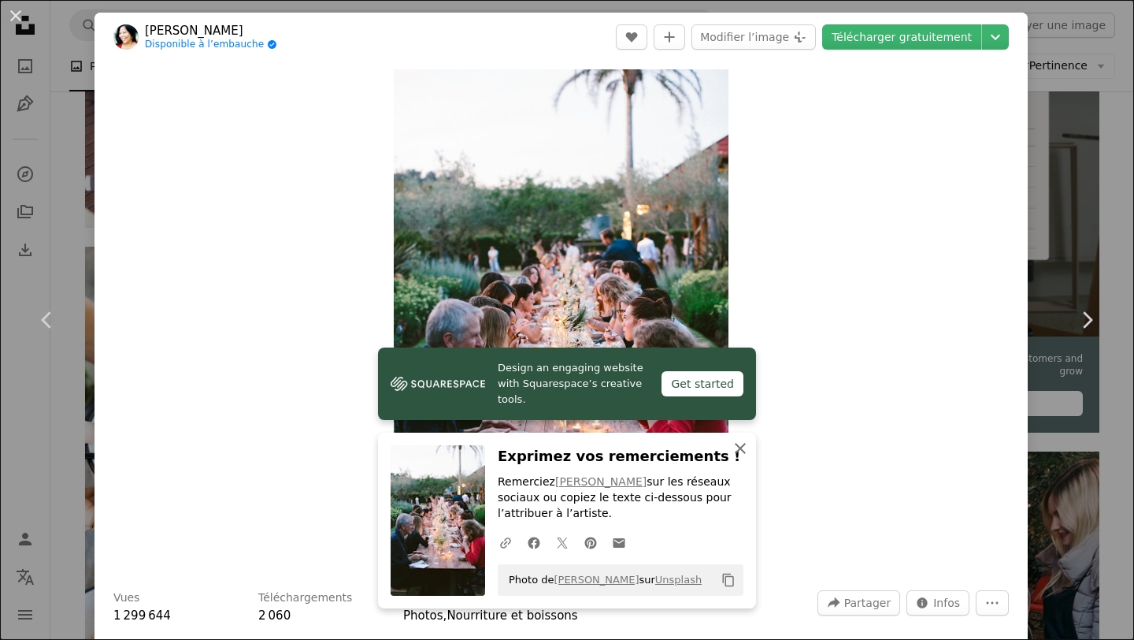
click at [746, 447] on icon "An X shape" at bounding box center [740, 448] width 19 height 19
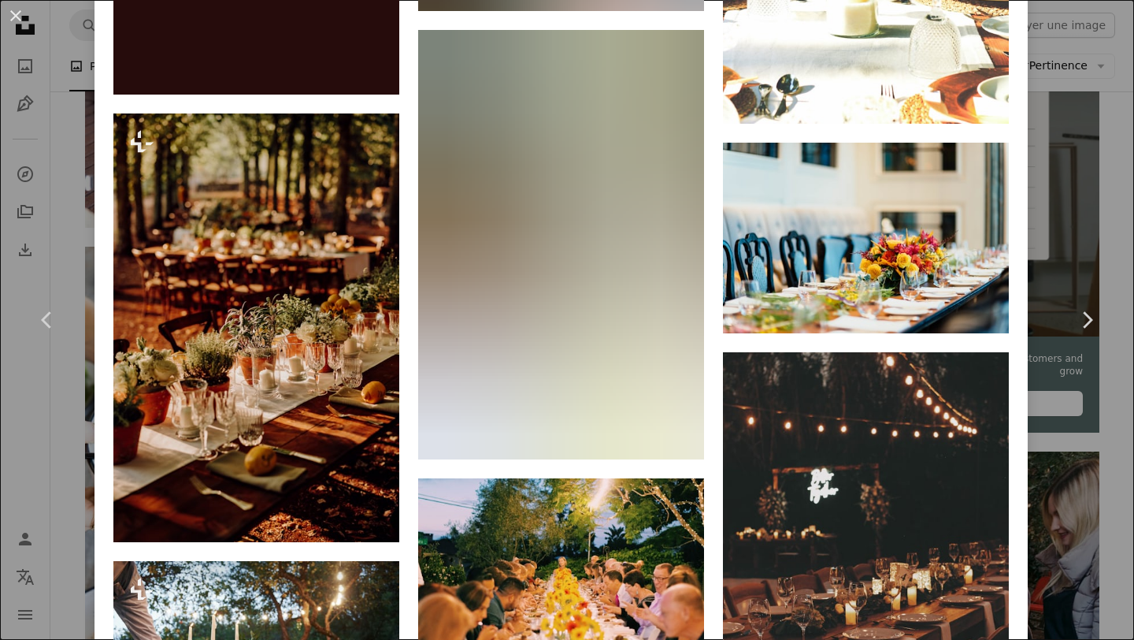
scroll to position [2771, 0]
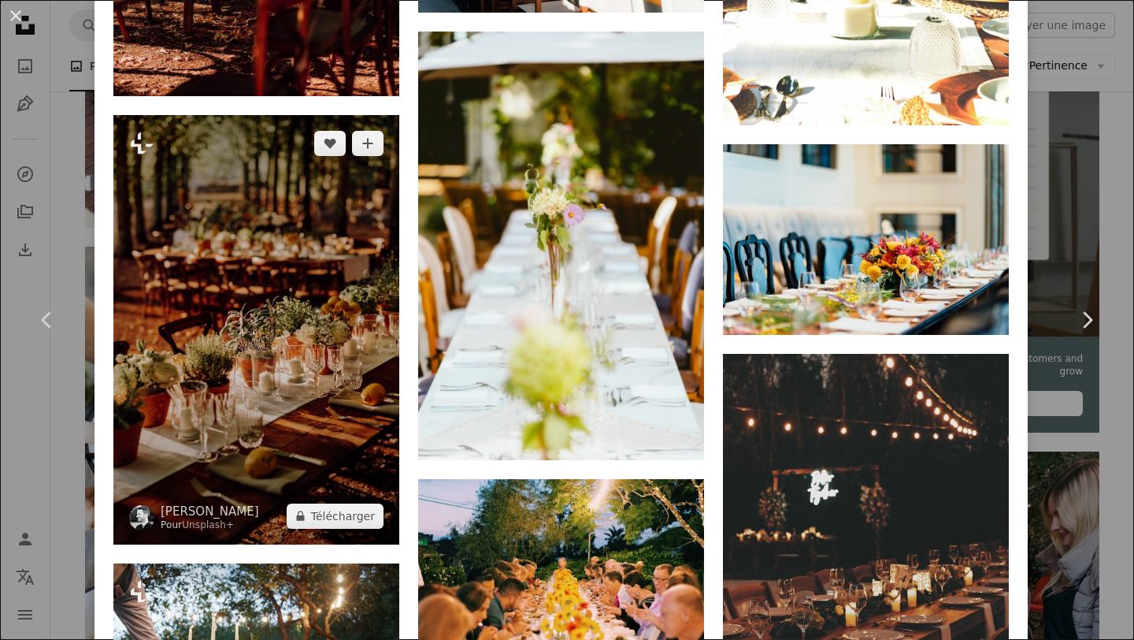
click at [306, 294] on img at bounding box center [256, 329] width 286 height 429
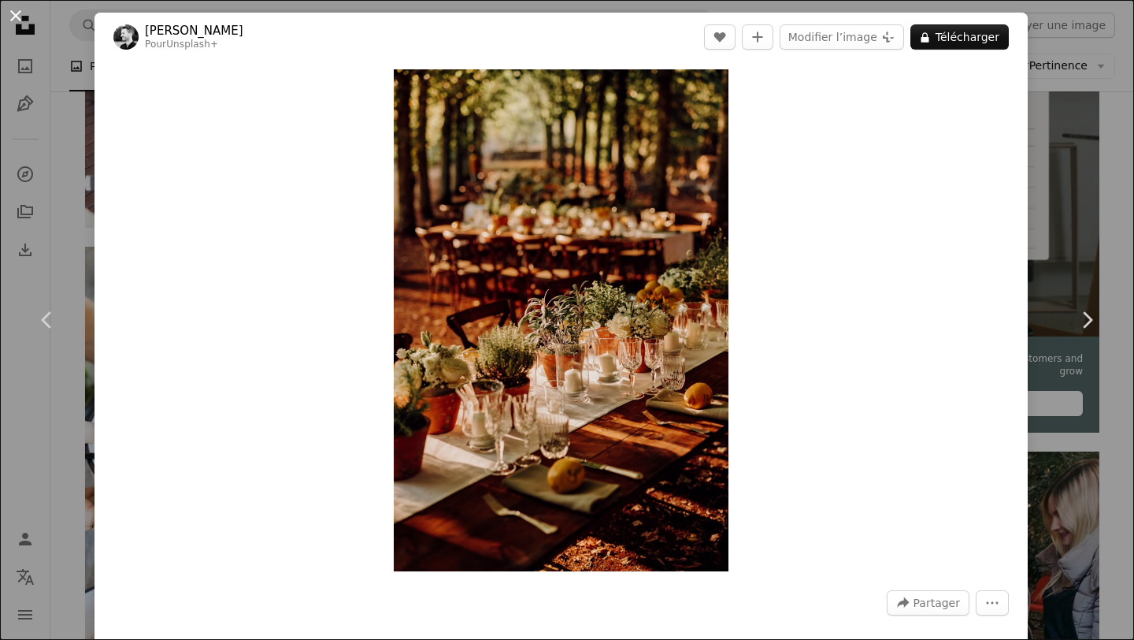
click at [6, 16] on button "An X shape" at bounding box center [15, 15] width 19 height 19
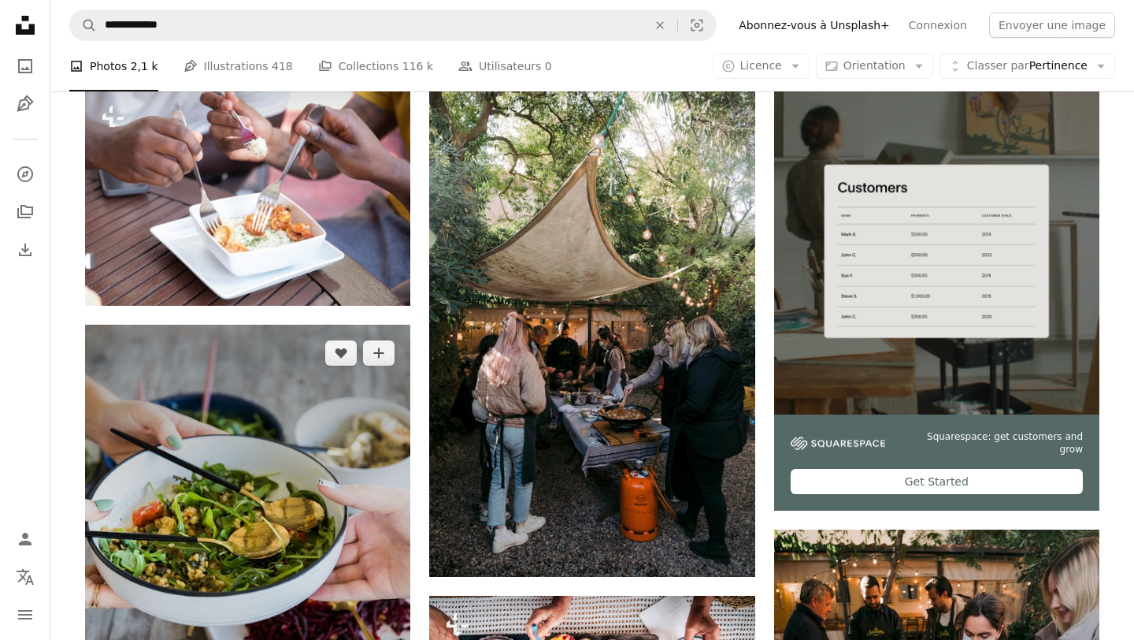
scroll to position [308, 0]
